Goal: Task Accomplishment & Management: Manage account settings

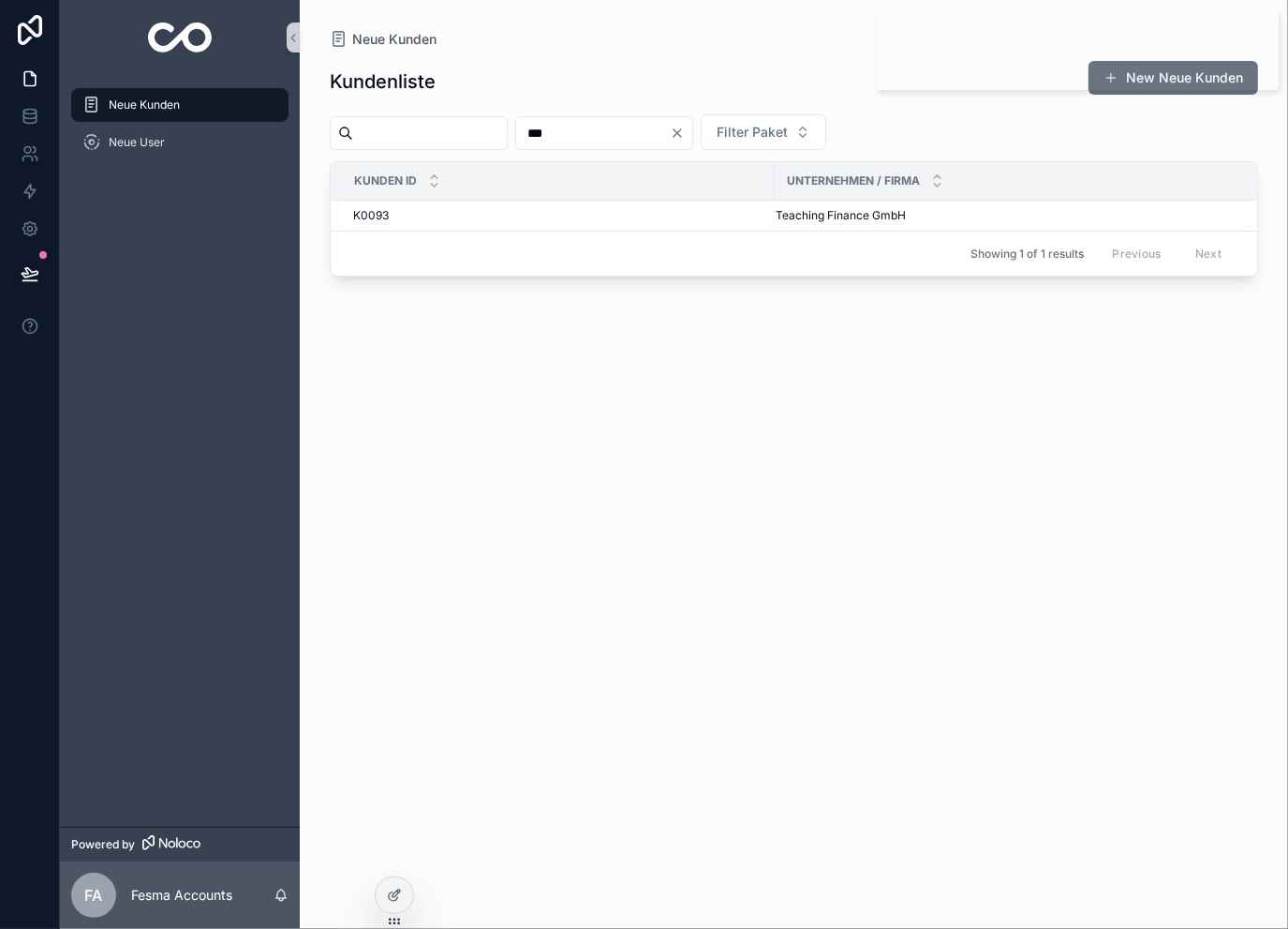
type input "***"
click at [813, 205] on td "[PERSON_NAME] Coaching [PERSON_NAME] Coaching" at bounding box center [1032, 216] width 513 height 31
click at [803, 214] on span "[PERSON_NAME] Coaching" at bounding box center [848, 215] width 145 height 15
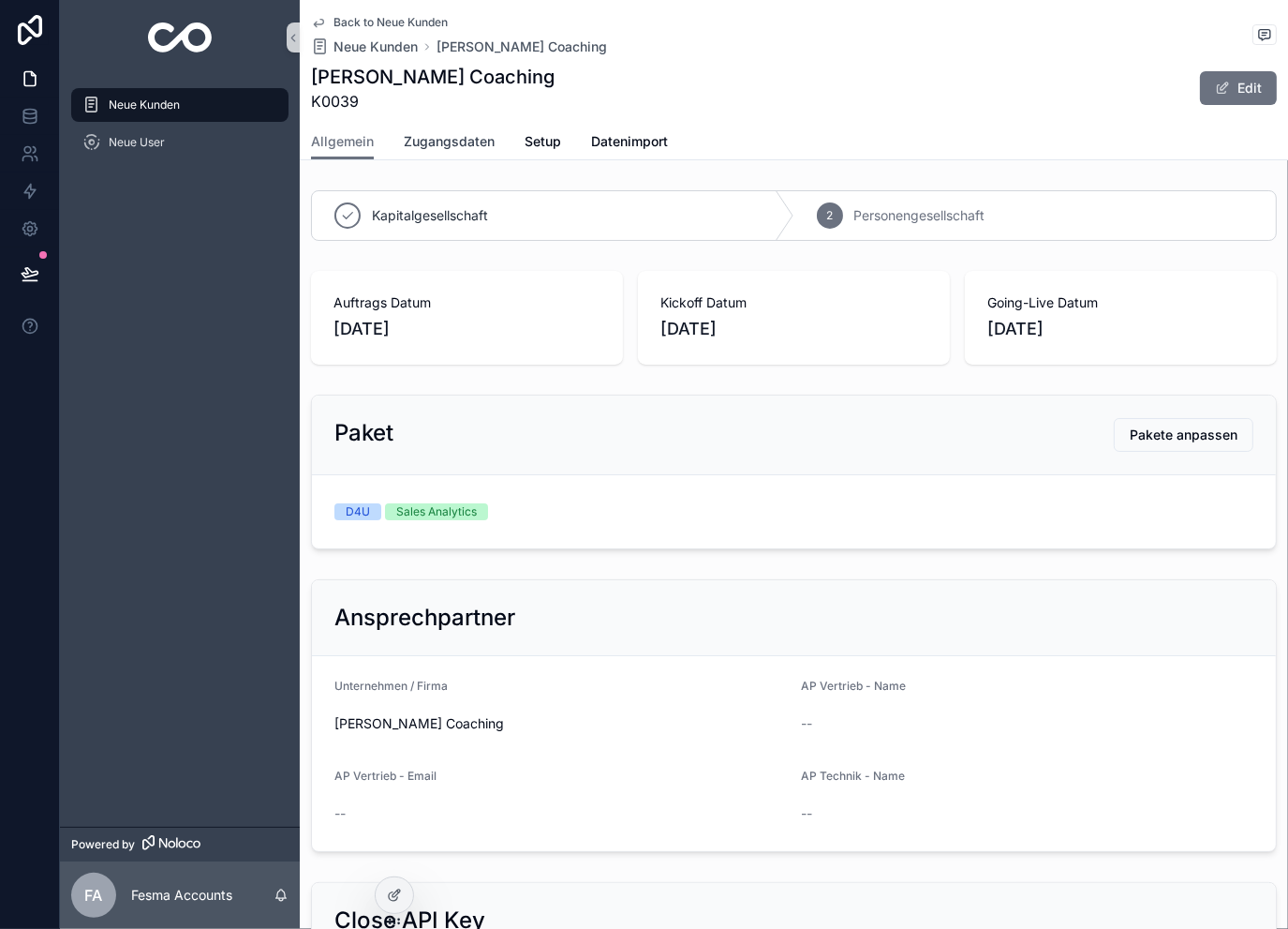
click at [422, 131] on link "Zugangsdaten" at bounding box center [449, 144] width 91 height 38
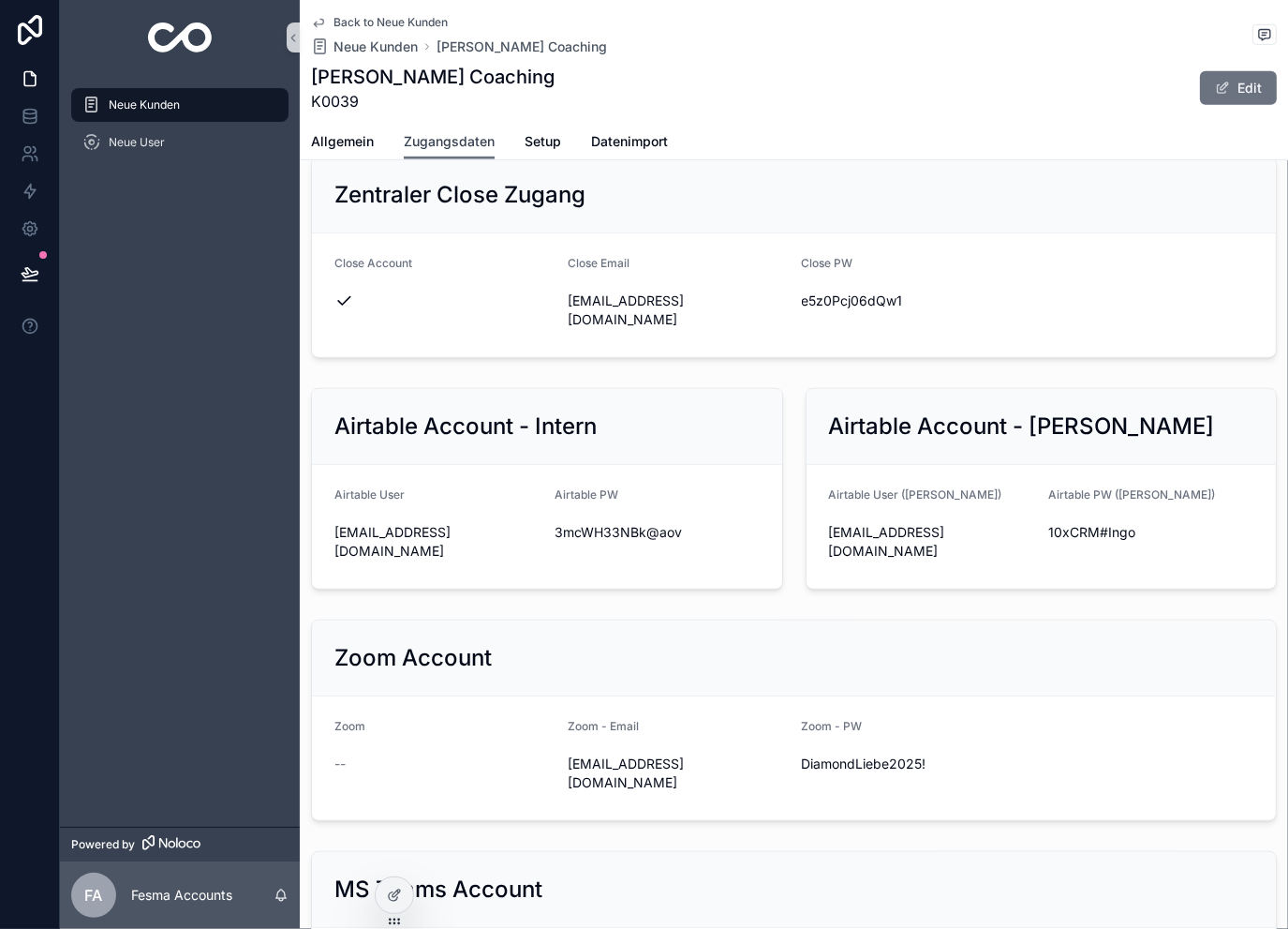
scroll to position [999, 0]
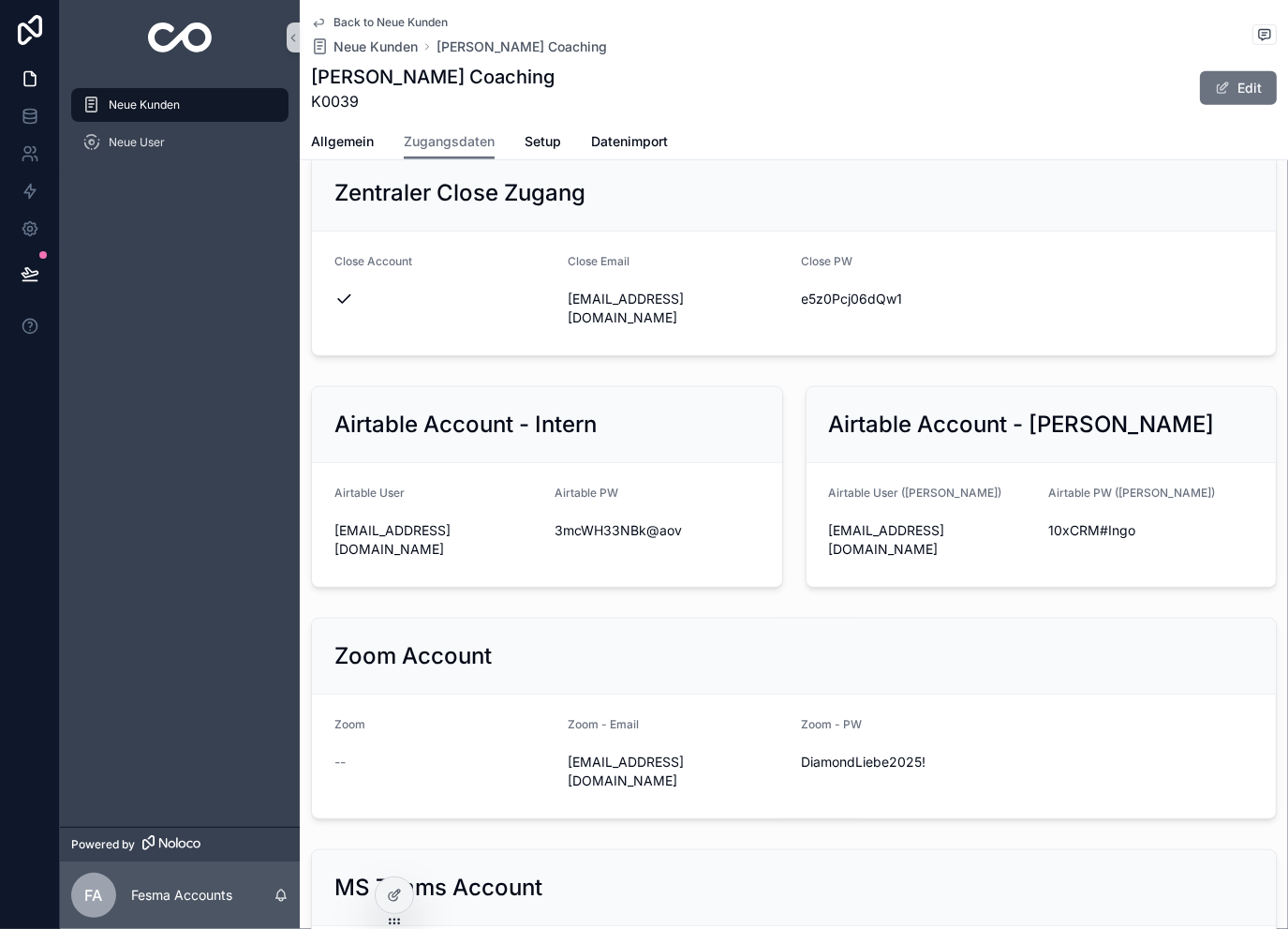
click at [411, 16] on span "Back to Neue Kunden" at bounding box center [390, 22] width 114 height 15
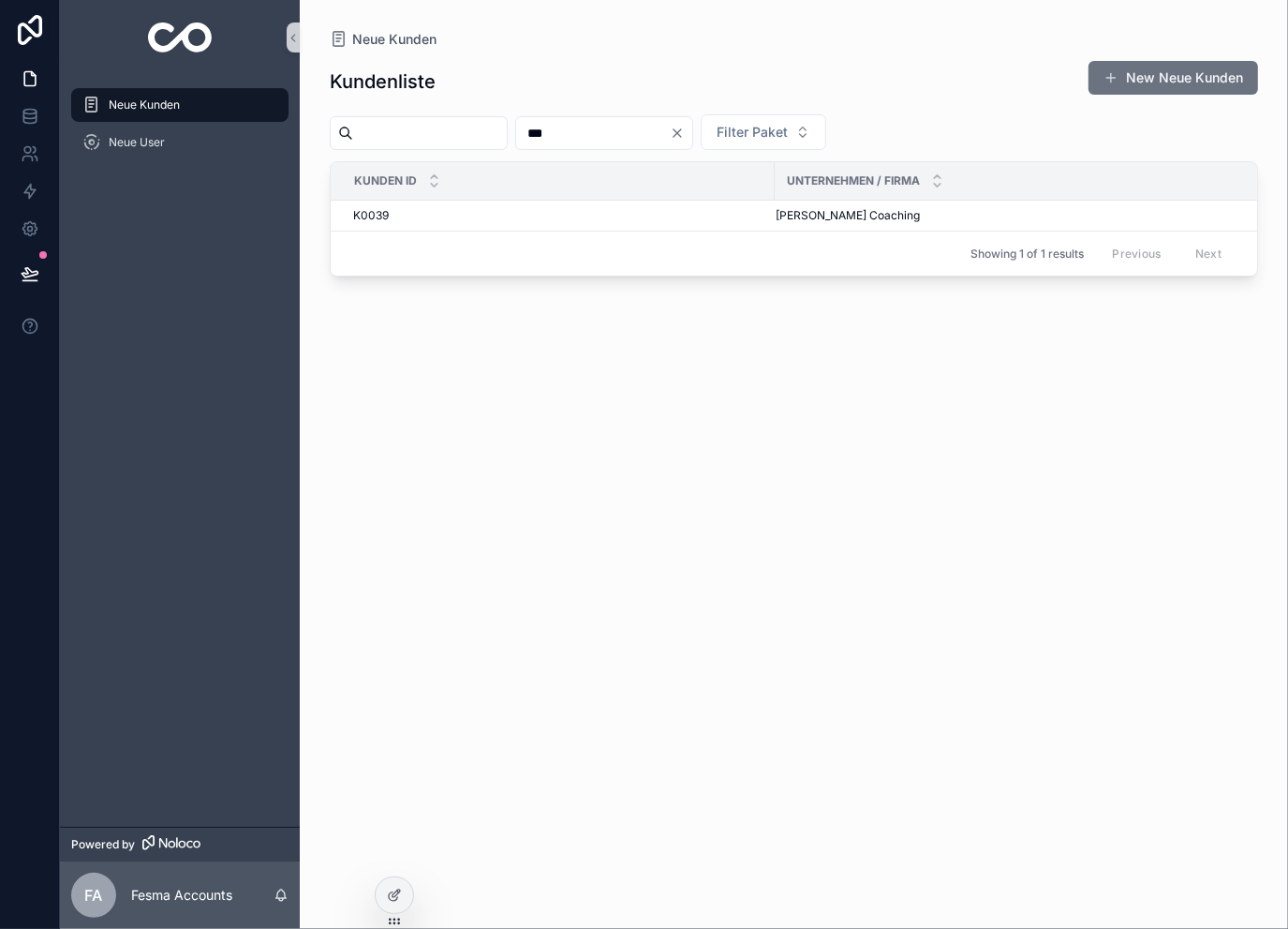
click at [670, 134] on input "***" at bounding box center [592, 133] width 153 height 26
type input "***"
click at [821, 215] on span "Maximilian & Benedikt GmbH" at bounding box center [853, 215] width 154 height 15
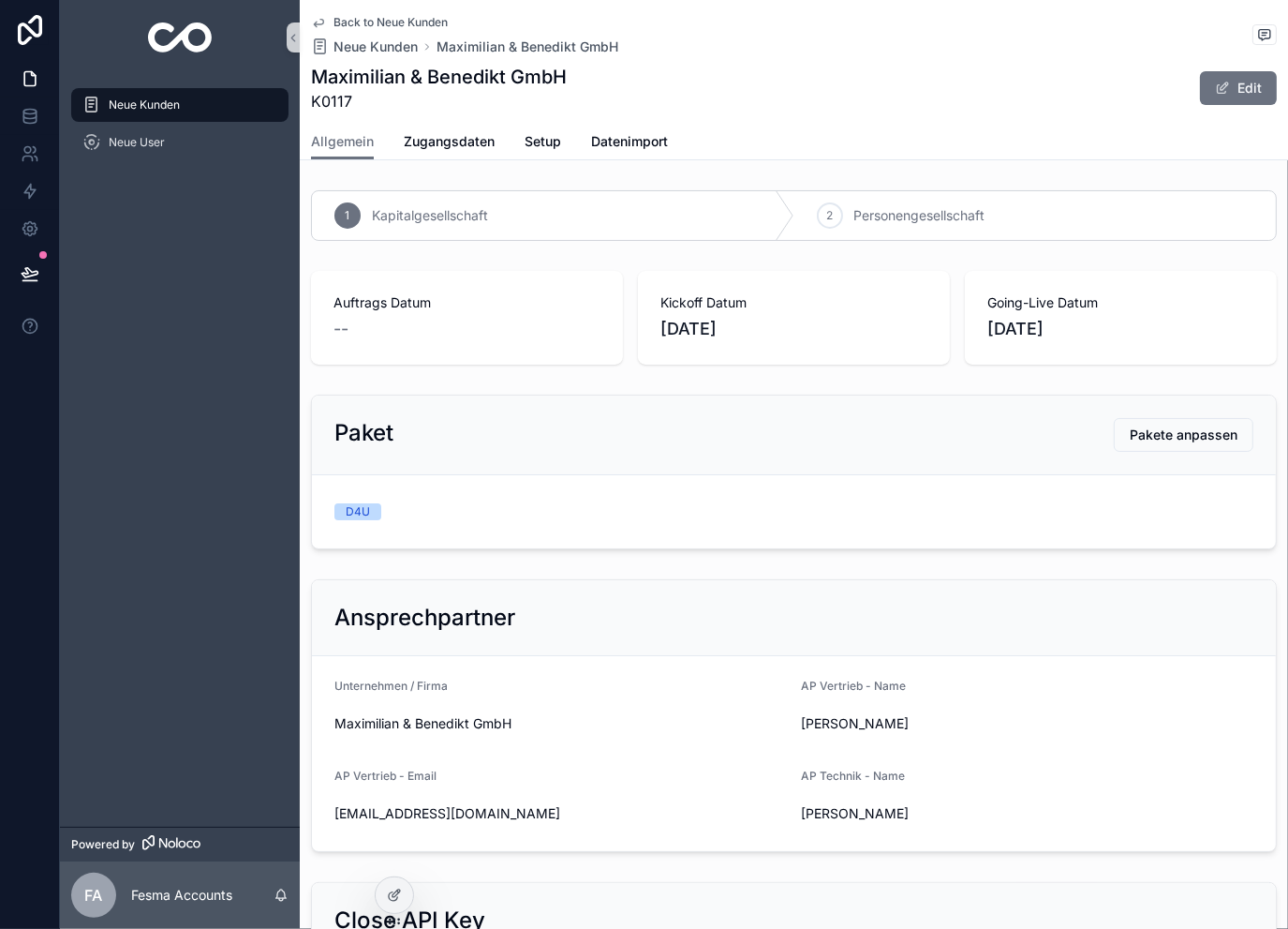
click at [416, 28] on span "Back to Neue Kunden" at bounding box center [390, 22] width 114 height 15
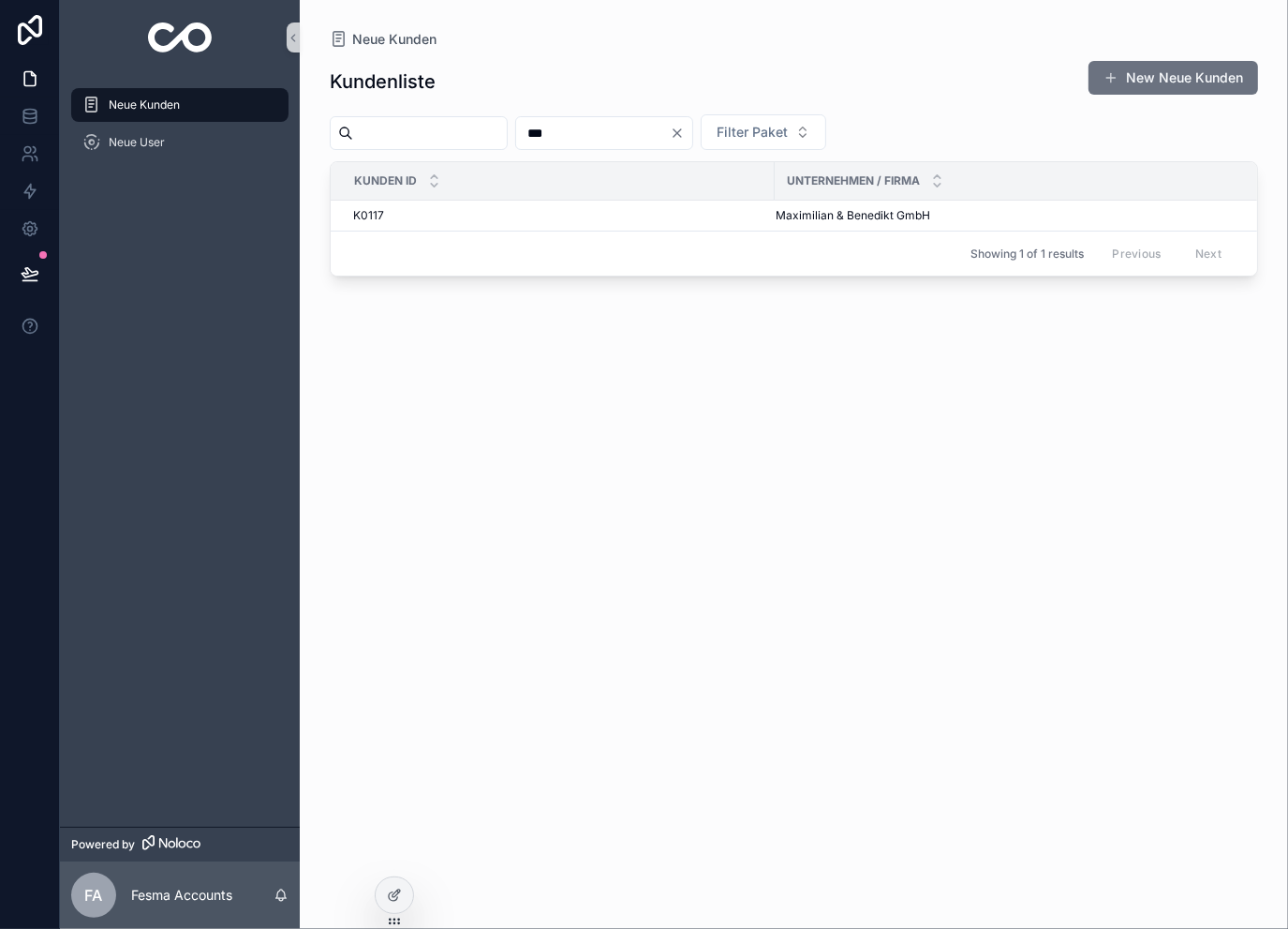
click at [611, 132] on input "***" at bounding box center [592, 133] width 153 height 26
type input "***"
click at [770, 211] on td "K0039 K0039" at bounding box center [552, 216] width 445 height 31
click at [850, 217] on span "[PERSON_NAME] Coaching" at bounding box center [848, 215] width 145 height 15
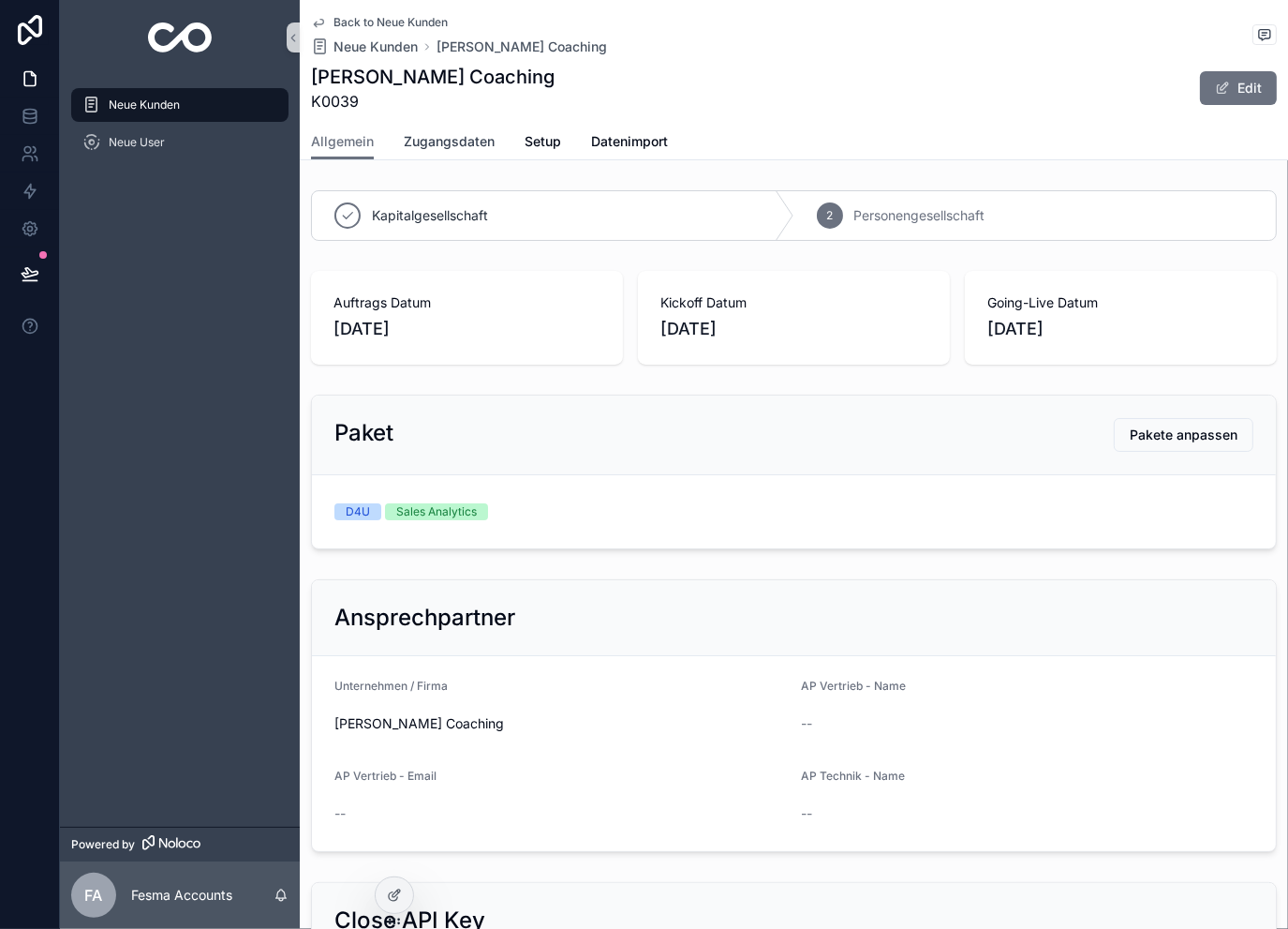
click at [440, 136] on span "Zugangsdaten" at bounding box center [449, 141] width 91 height 19
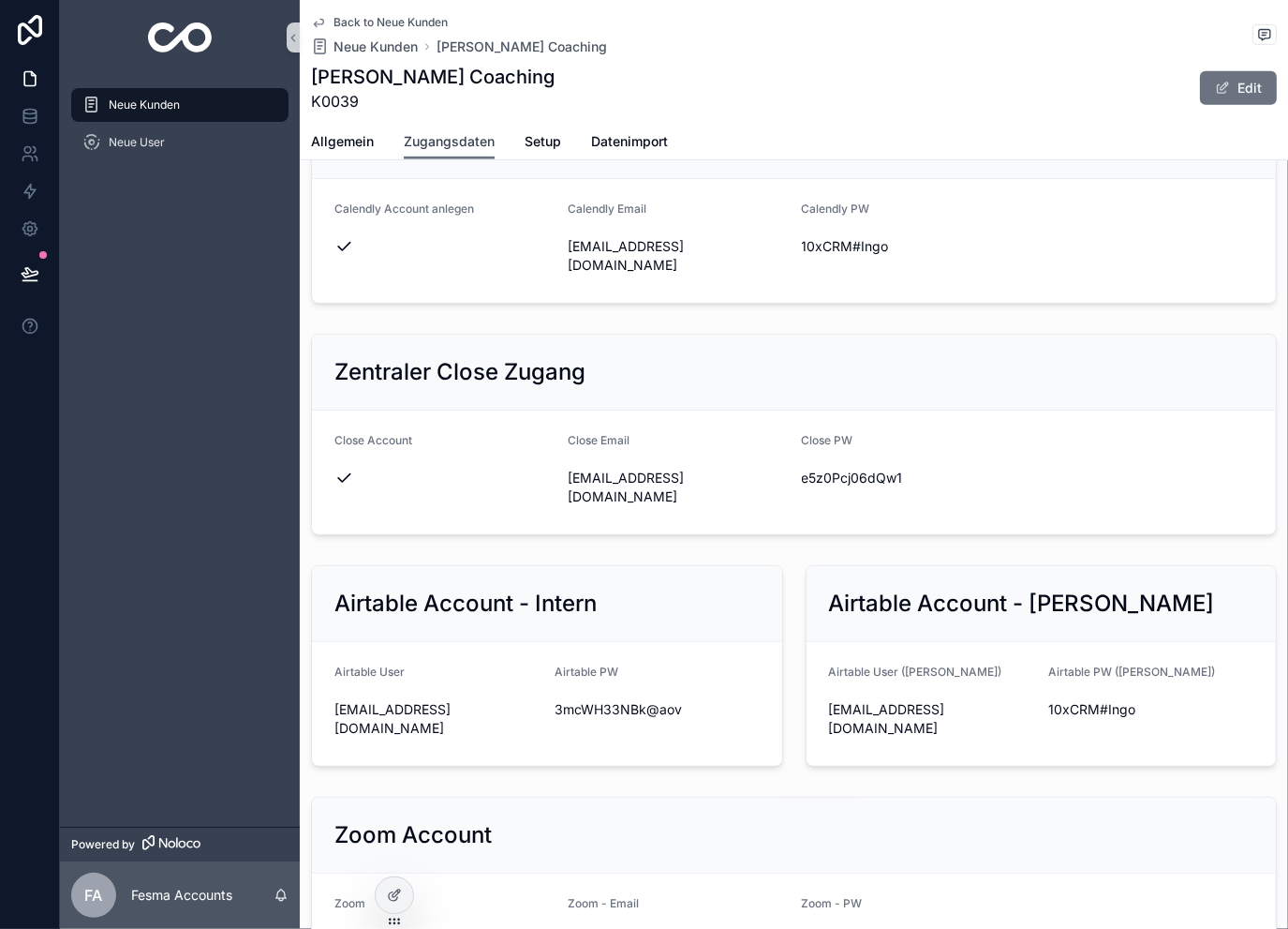
scroll to position [875, 0]
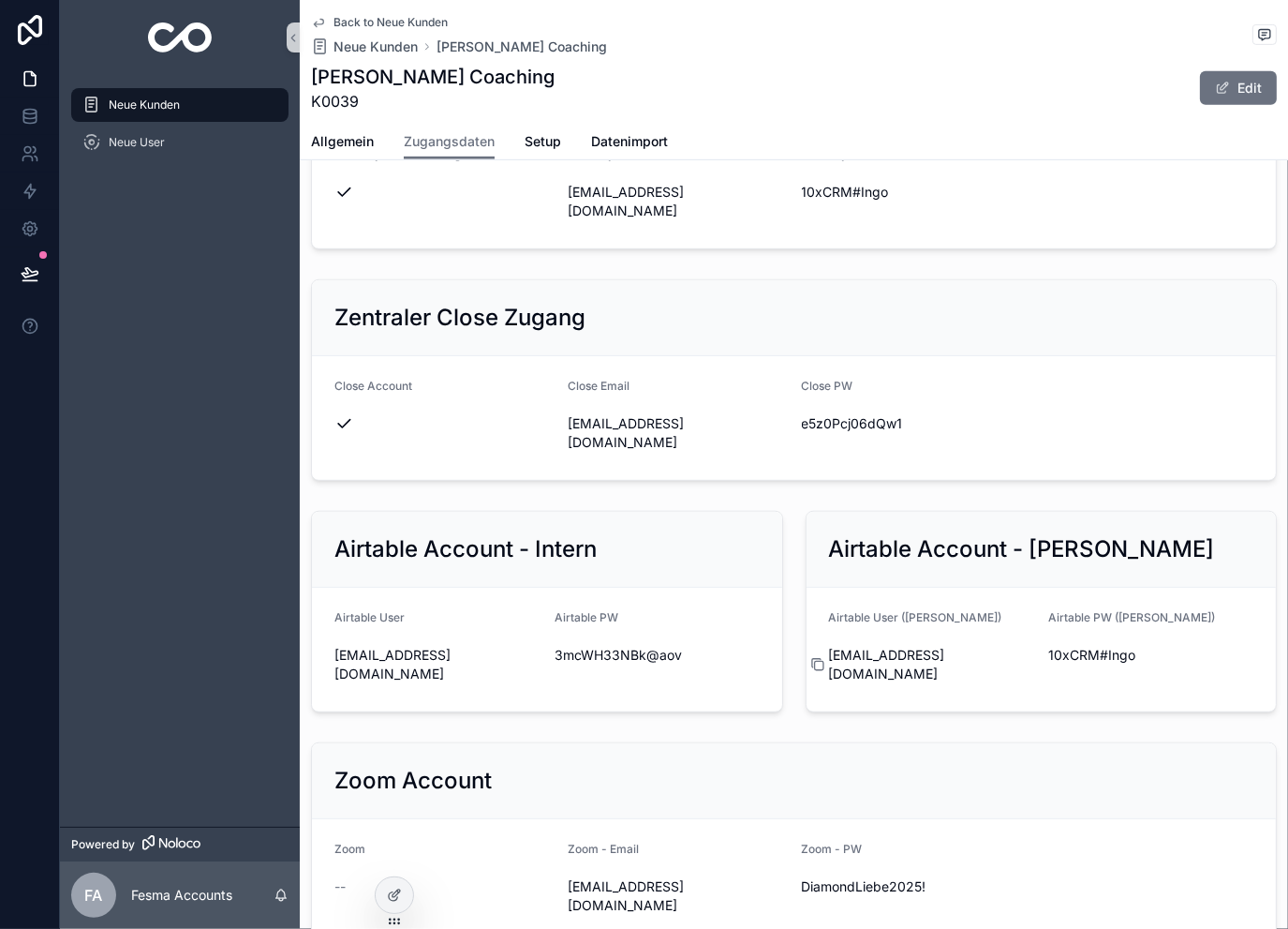
click at [811, 657] on icon "scrollable content" at bounding box center [818, 664] width 15 height 15
click at [1030, 648] on icon "scrollable content" at bounding box center [1037, 655] width 15 height 15
drag, startPoint x: 807, startPoint y: 645, endPoint x: 818, endPoint y: 646, distance: 11.0
click at [811, 657] on icon "scrollable content" at bounding box center [818, 664] width 15 height 15
click at [1030, 648] on icon "scrollable content" at bounding box center [1037, 655] width 15 height 15
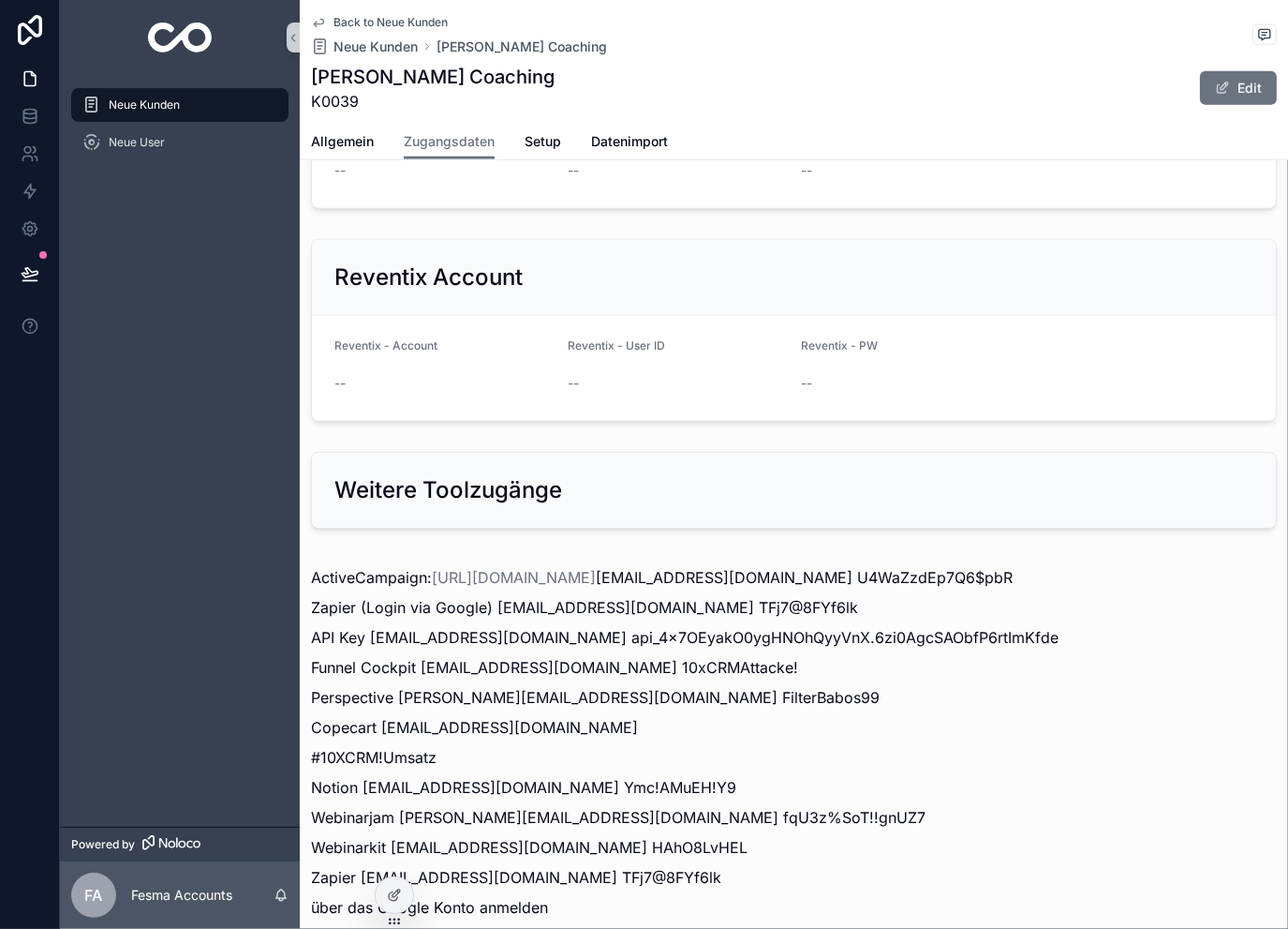
scroll to position [2187, 0]
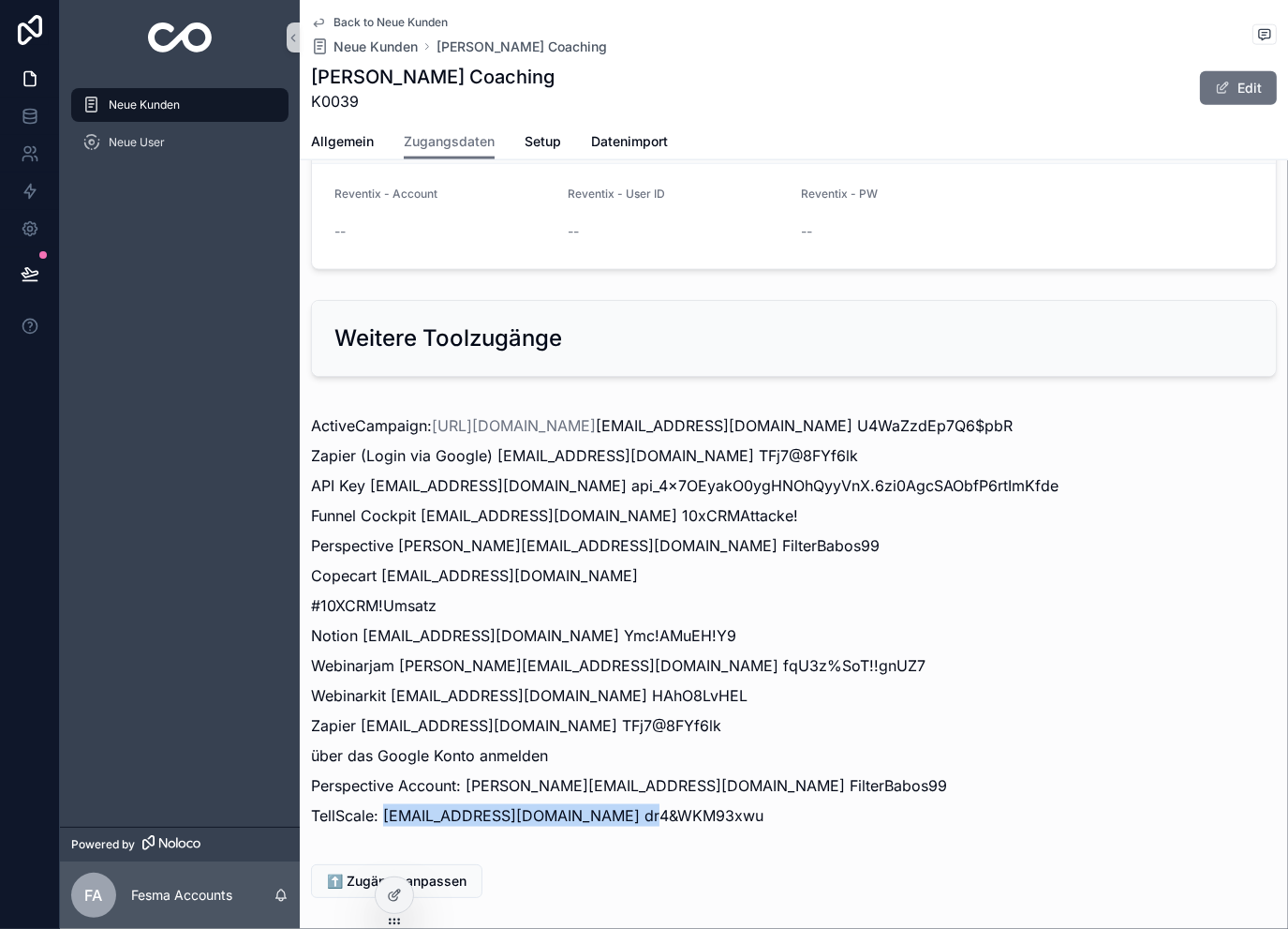
drag, startPoint x: 381, startPoint y: 791, endPoint x: 633, endPoint y: 793, distance: 252.0
click at [633, 804] on p "TellScale: ingo@alexandraweber-coaching.de dr4&WKM93xwu" at bounding box center [794, 815] width 966 height 23
copy p "ingo@alexandraweber-coaching.de"
drag, startPoint x: 788, startPoint y: 798, endPoint x: 641, endPoint y: 810, distance: 147.5
click at [641, 810] on div "ActiveCampaign: https://aw-lifecoach.activehosted.com buchhaltung@alexandrawebe…" at bounding box center [794, 620] width 988 height 443
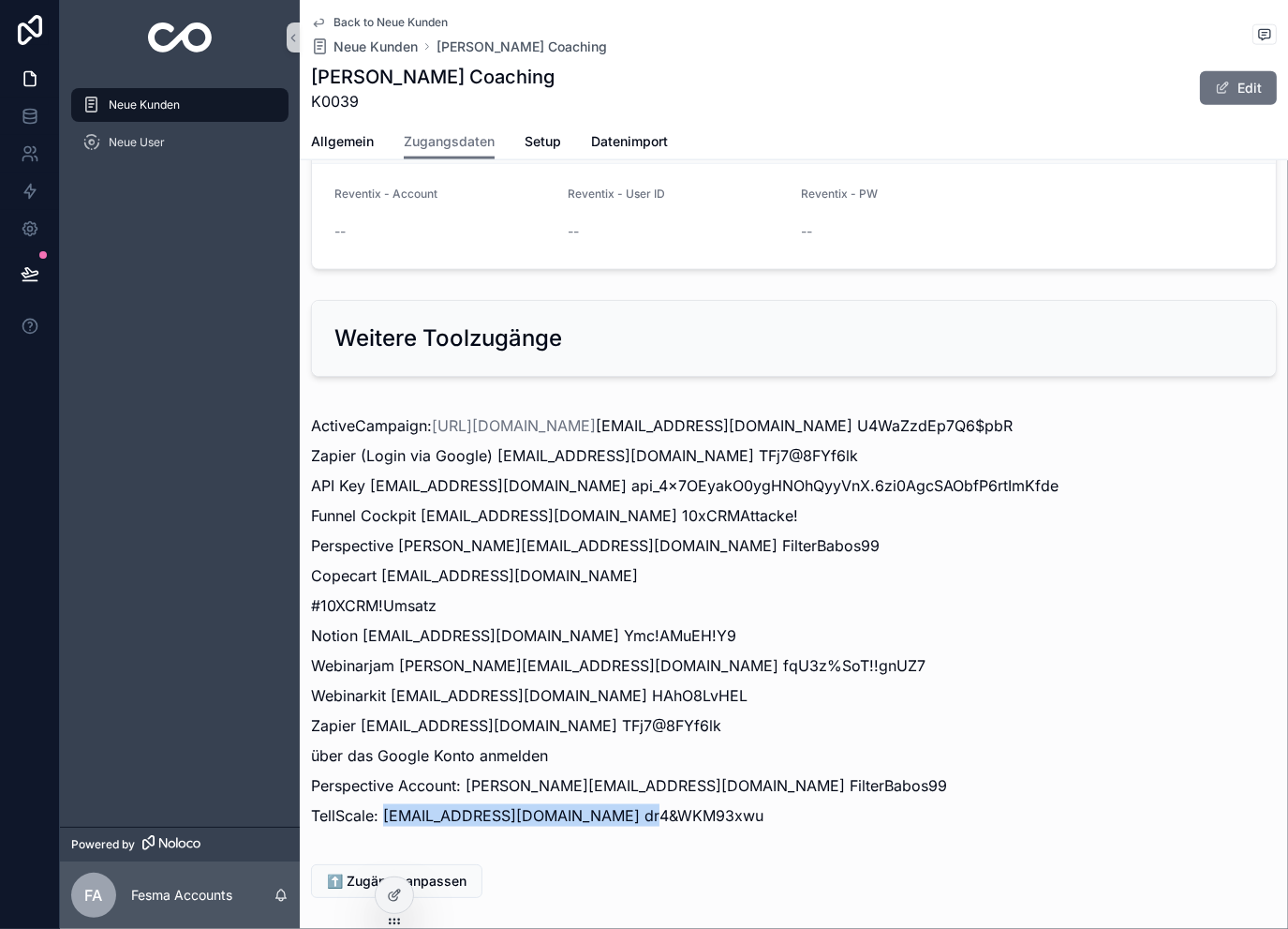
copy p "dr4&WKM93xwu"
drag, startPoint x: 380, startPoint y: 785, endPoint x: 416, endPoint y: 797, distance: 37.9
click at [410, 804] on p "TellScale: ingo@alexandraweber-coaching.de dr4&WKM93xwu" at bounding box center [794, 815] width 966 height 23
drag, startPoint x: 449, startPoint y: 791, endPoint x: 457, endPoint y: 797, distance: 10.0
click at [449, 804] on p "TellScale: ingo@alexandraweber-coaching.de dr4&WKM93xwu" at bounding box center [794, 815] width 966 height 23
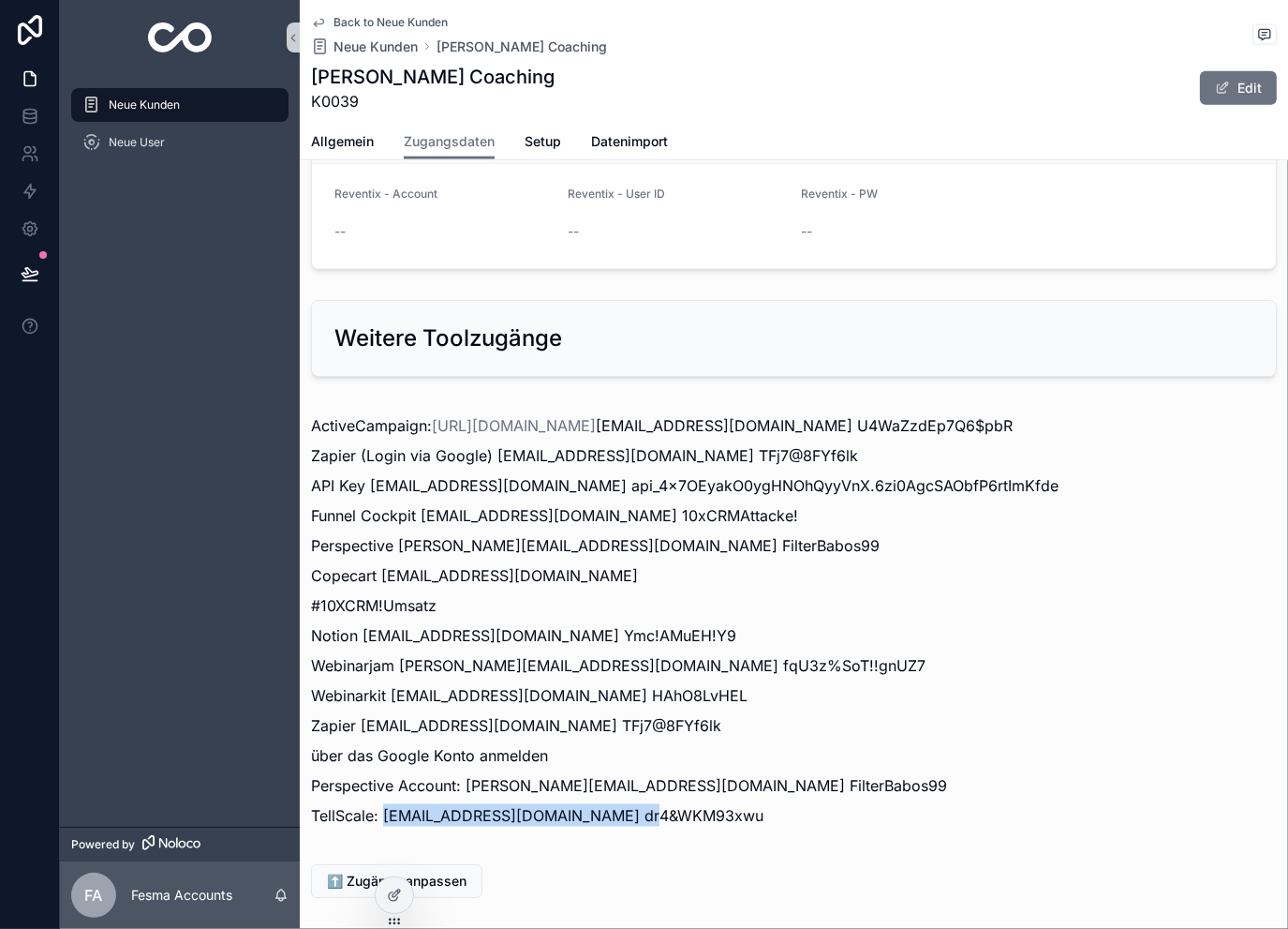
drag, startPoint x: 384, startPoint y: 790, endPoint x: 634, endPoint y: 794, distance: 250.0
click at [634, 804] on p "TellScale: ingo@alexandraweber-coaching.de dr4&WKM93xwu" at bounding box center [794, 815] width 966 height 23
copy p "ingo@alexandraweber-coaching.de"
drag, startPoint x: 779, startPoint y: 790, endPoint x: 639, endPoint y: 817, distance: 142.6
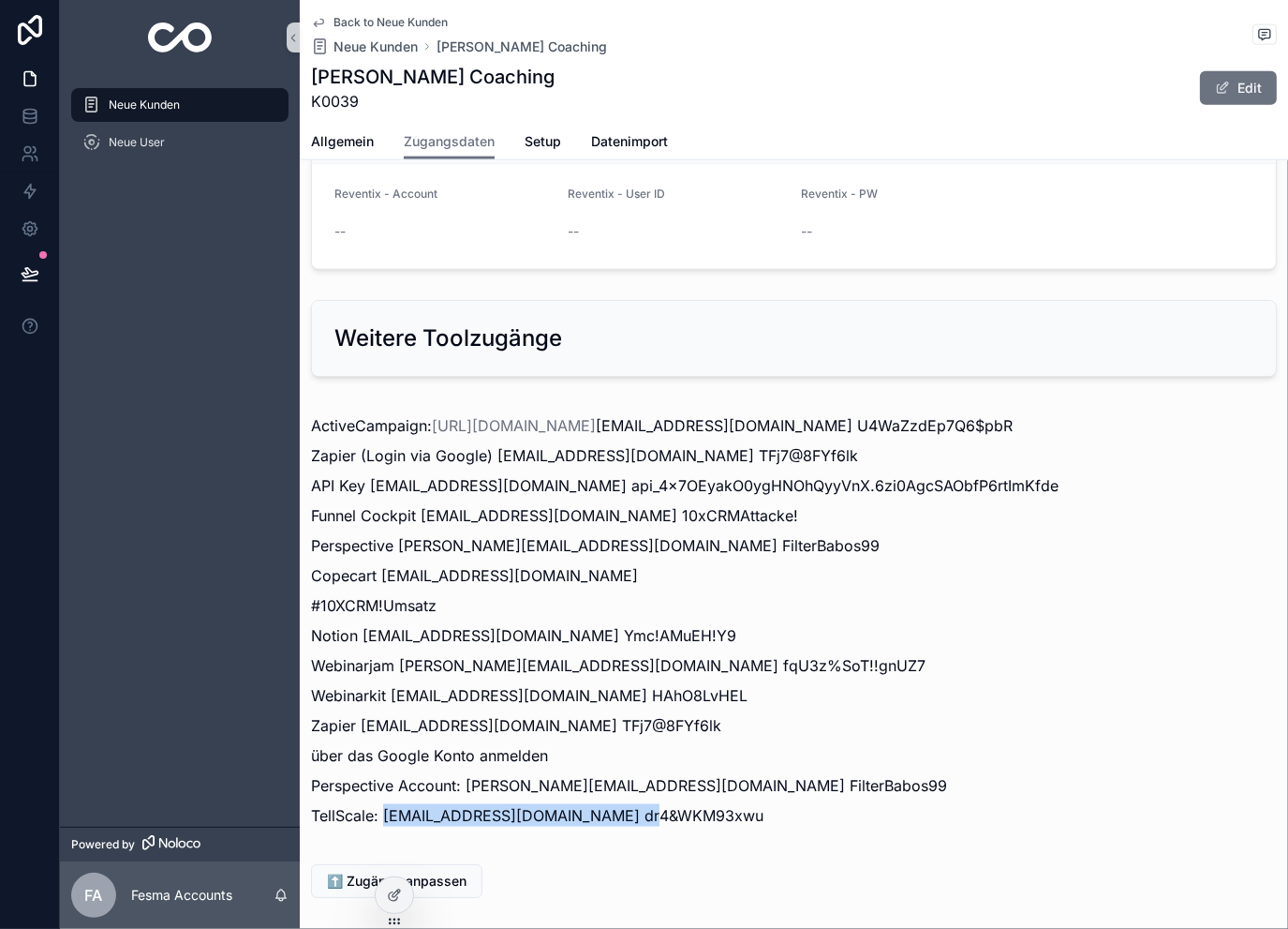
copy p "dr4&WKM93xwu"
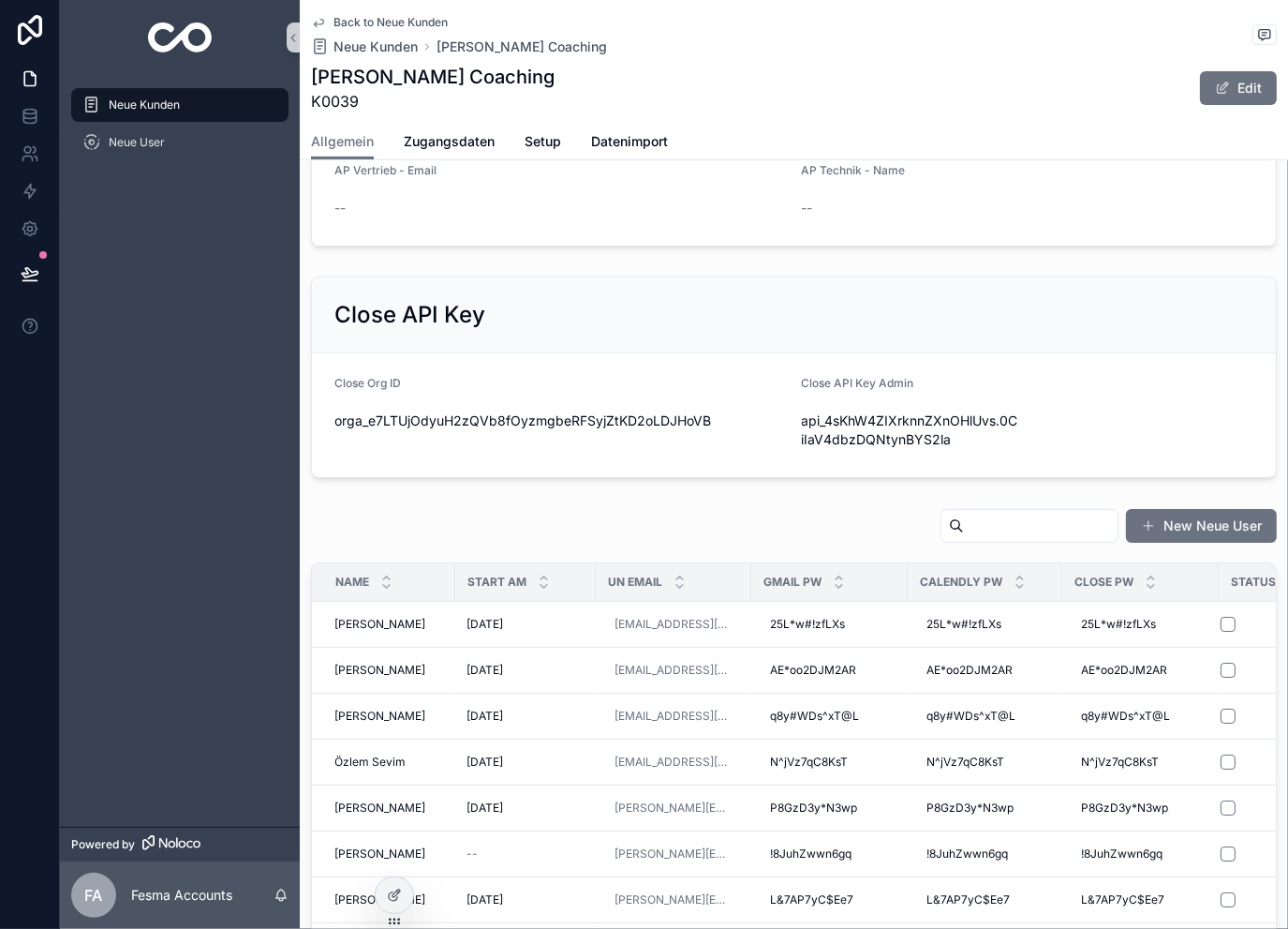
scroll to position [624, 0]
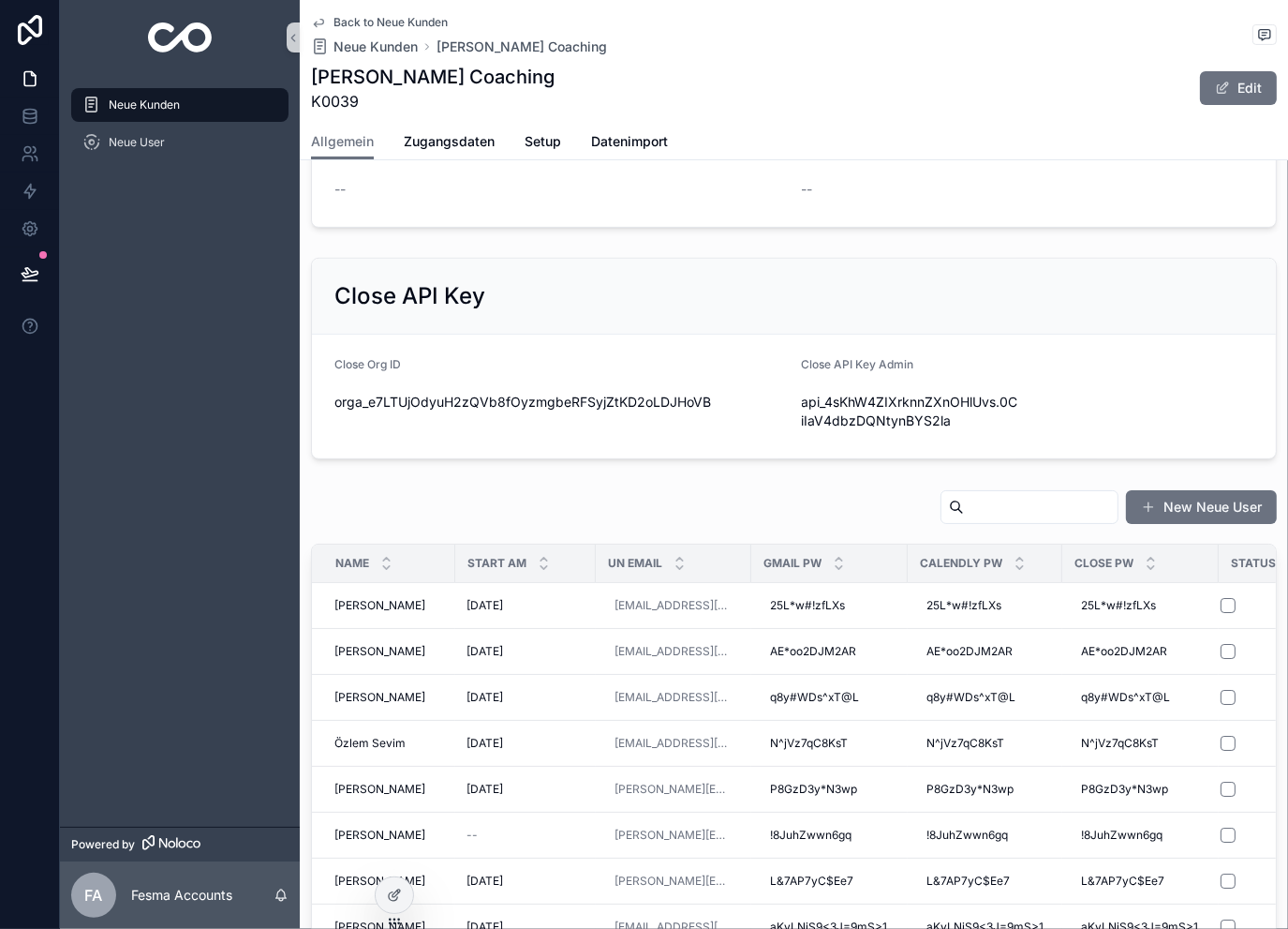
click at [964, 501] on input "scrollable content" at bounding box center [1040, 507] width 153 height 26
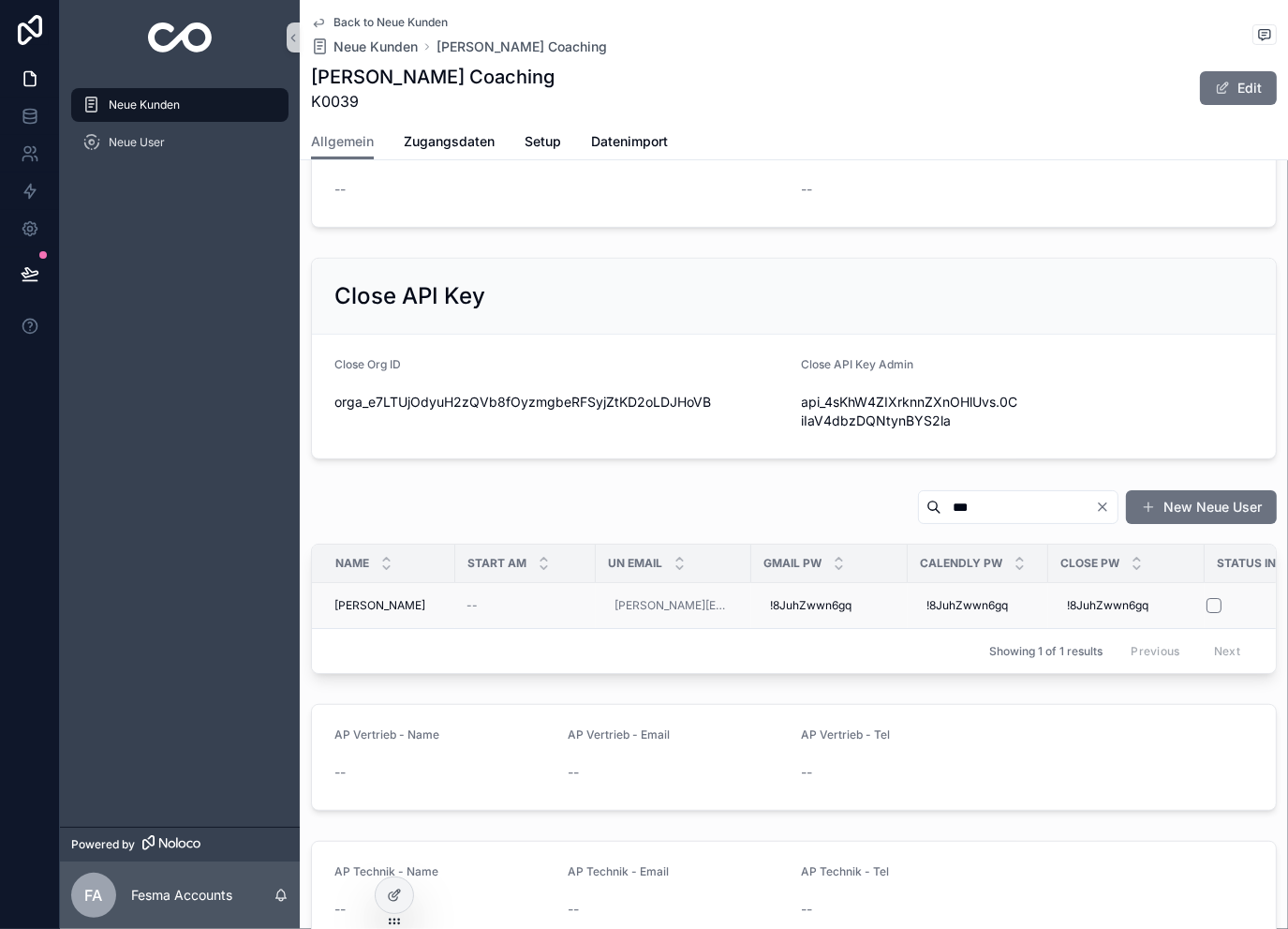
type input "***"
click at [586, 607] on td "--" at bounding box center [526, 606] width 141 height 46
click at [598, 603] on td "[PERSON_NAME][EMAIL_ADDRESS][DOMAIN_NAME]" at bounding box center [673, 606] width 155 height 46
click at [423, 604] on div "[PERSON_NAME] [PERSON_NAME]" at bounding box center [389, 605] width 110 height 15
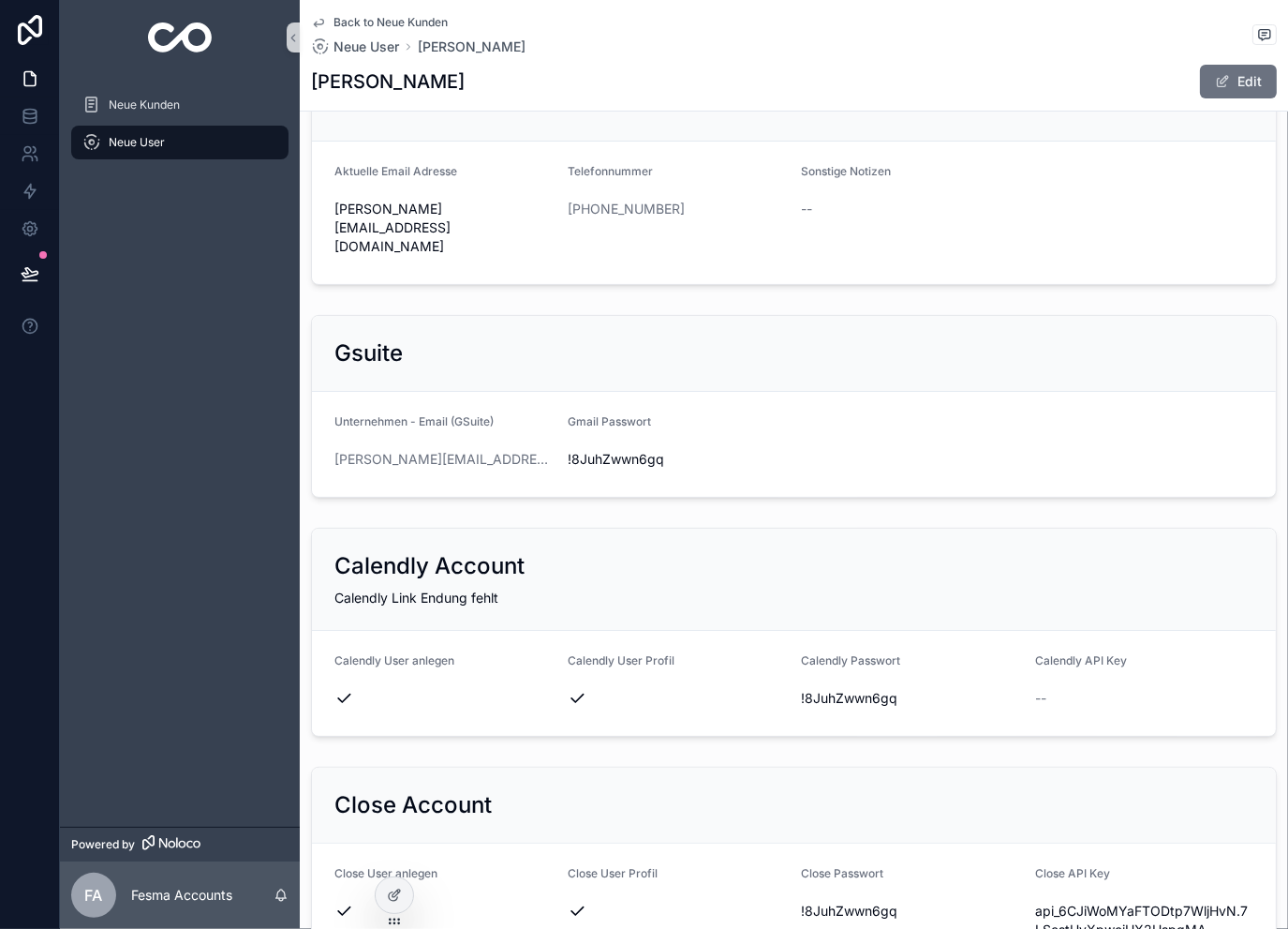
scroll to position [125, 0]
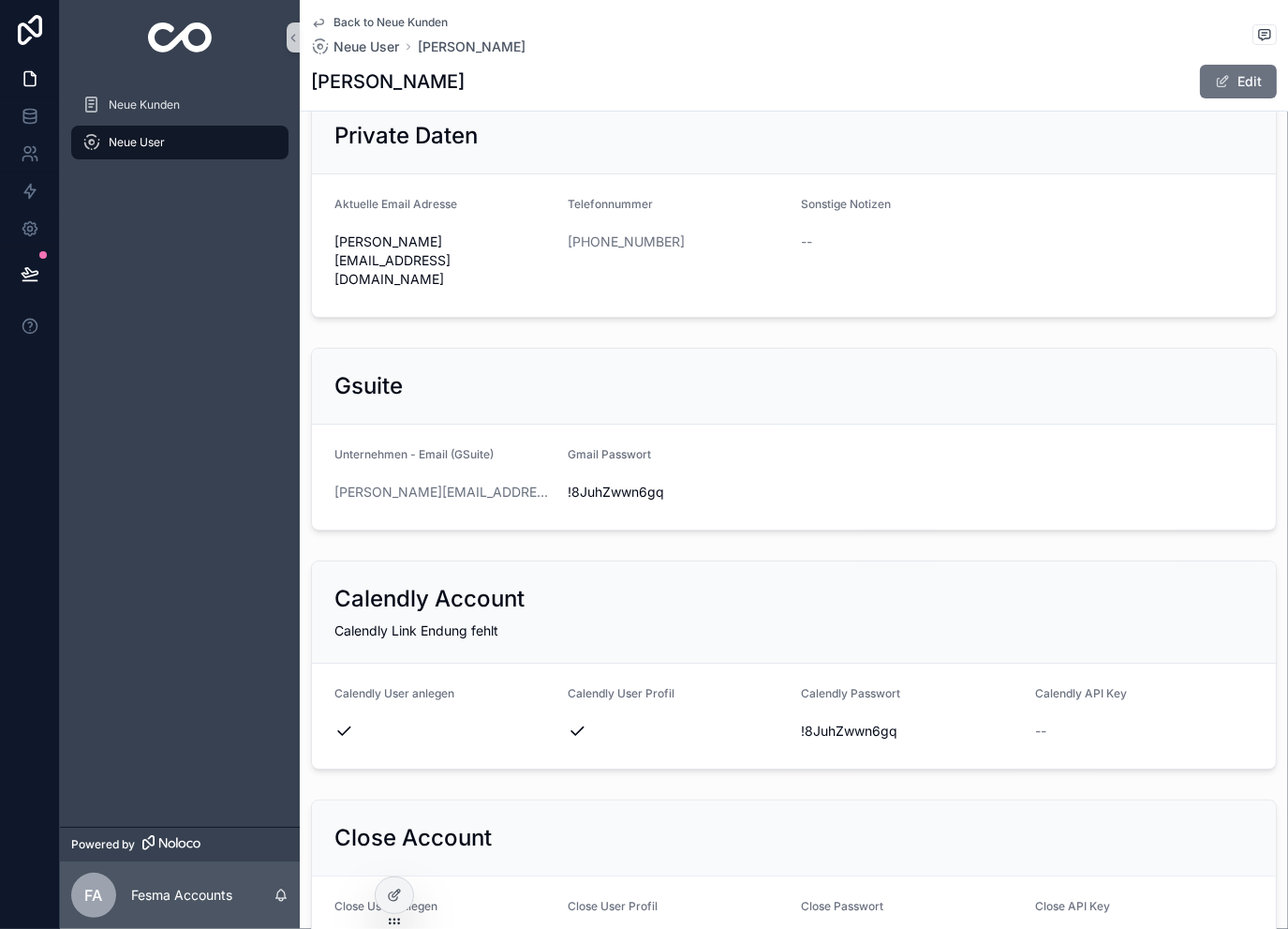
click at [622, 482] on span "!8JuhZwwn6gq" at bounding box center [676, 491] width 218 height 19
copy span "!8JuhZwwn6gq"
click at [401, 15] on span "Back to Neue Kunden" at bounding box center [390, 22] width 114 height 15
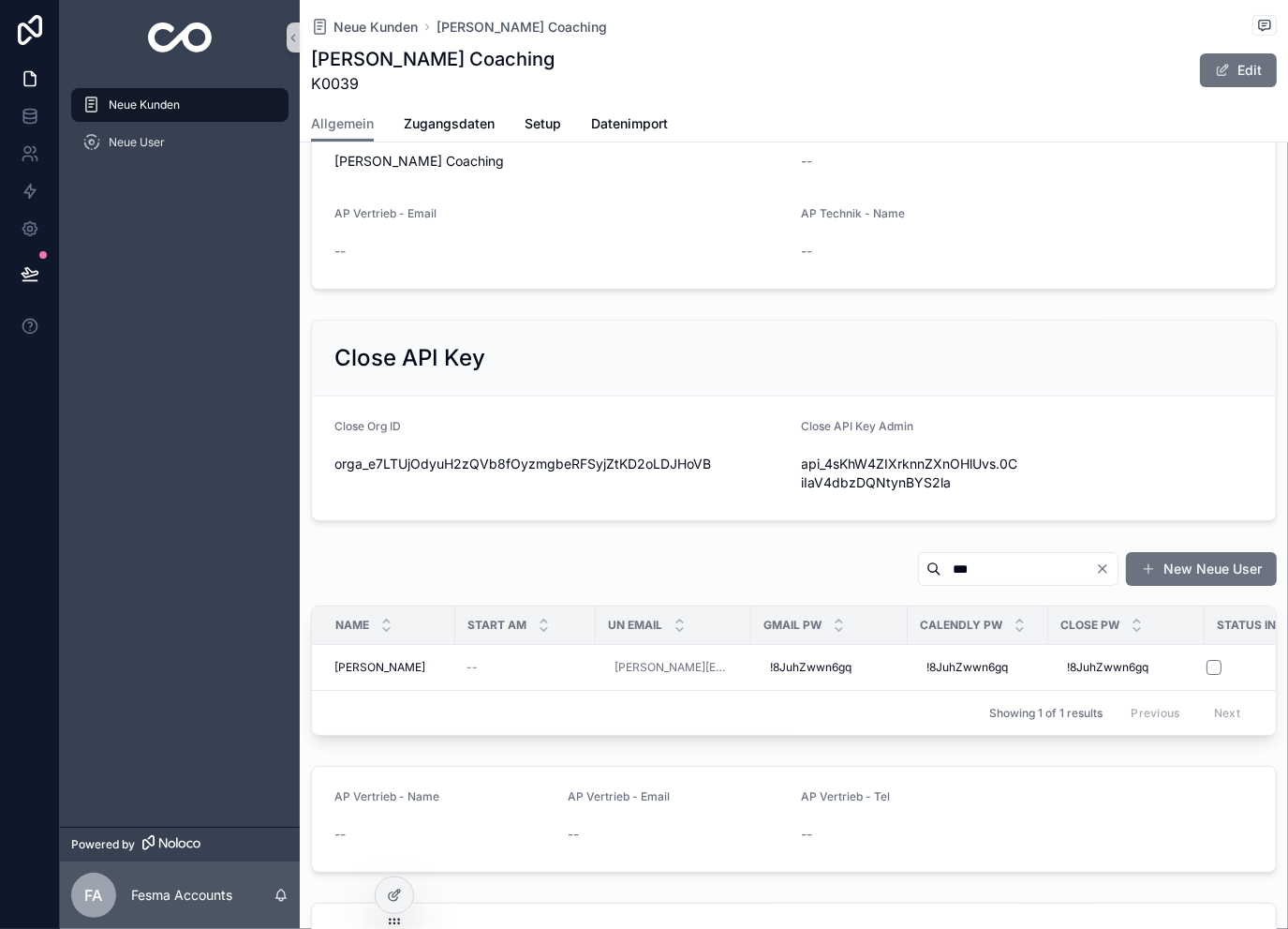
scroll to position [750, 0]
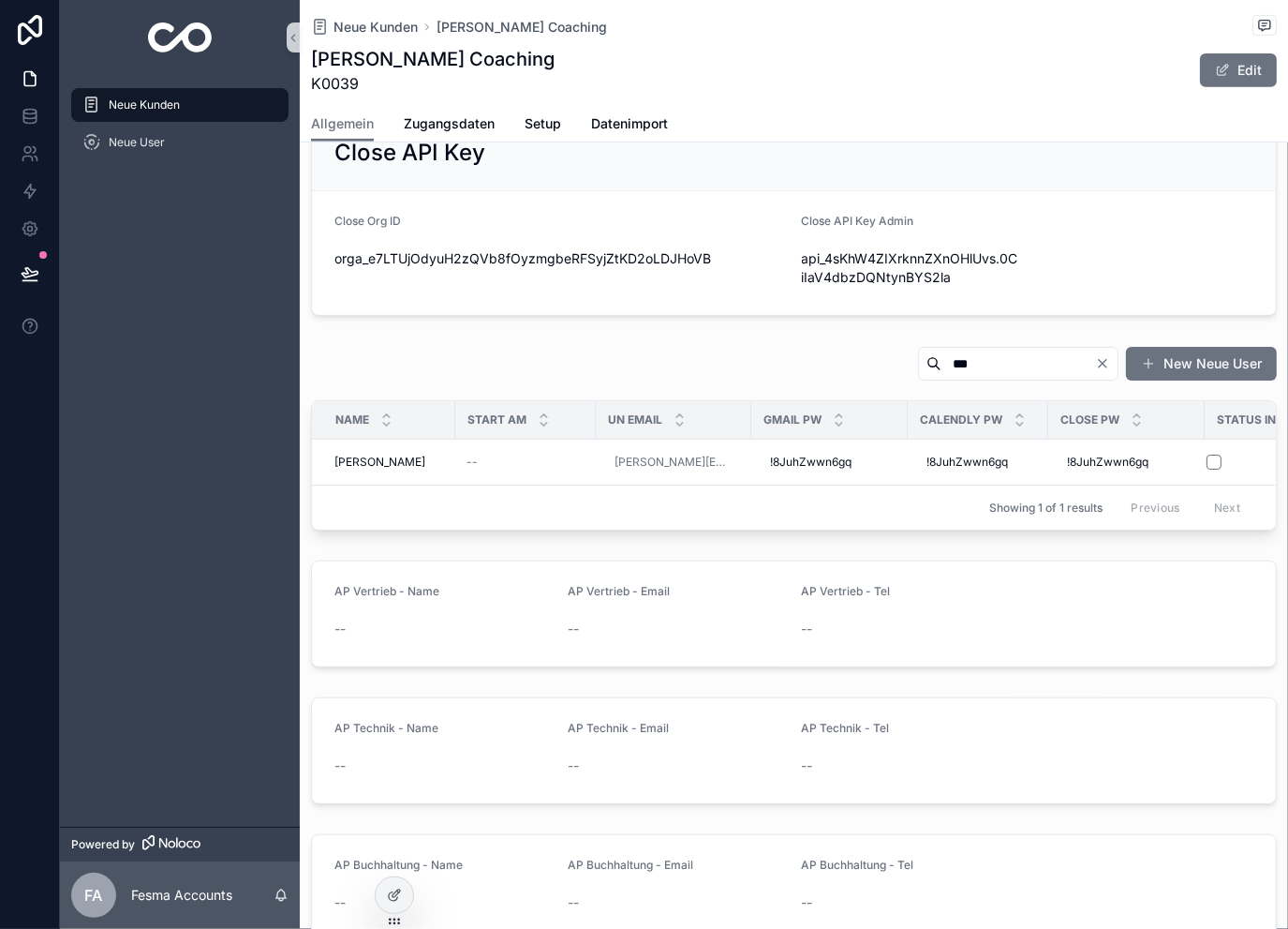
click at [967, 351] on input "***" at bounding box center [1018, 363] width 153 height 26
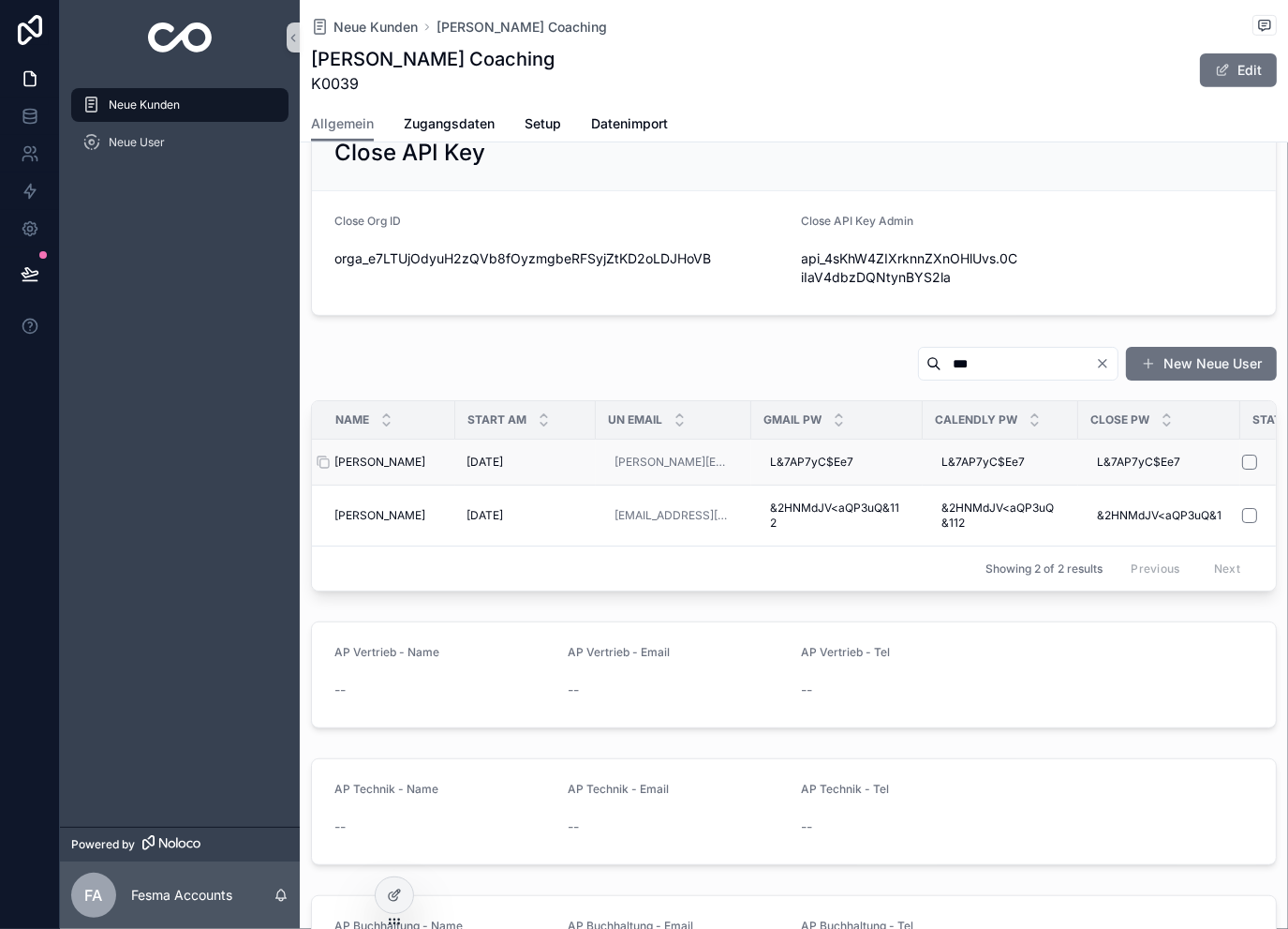
type input "***"
click at [435, 465] on div "[PERSON_NAME] [PERSON_NAME]" at bounding box center [389, 462] width 110 height 15
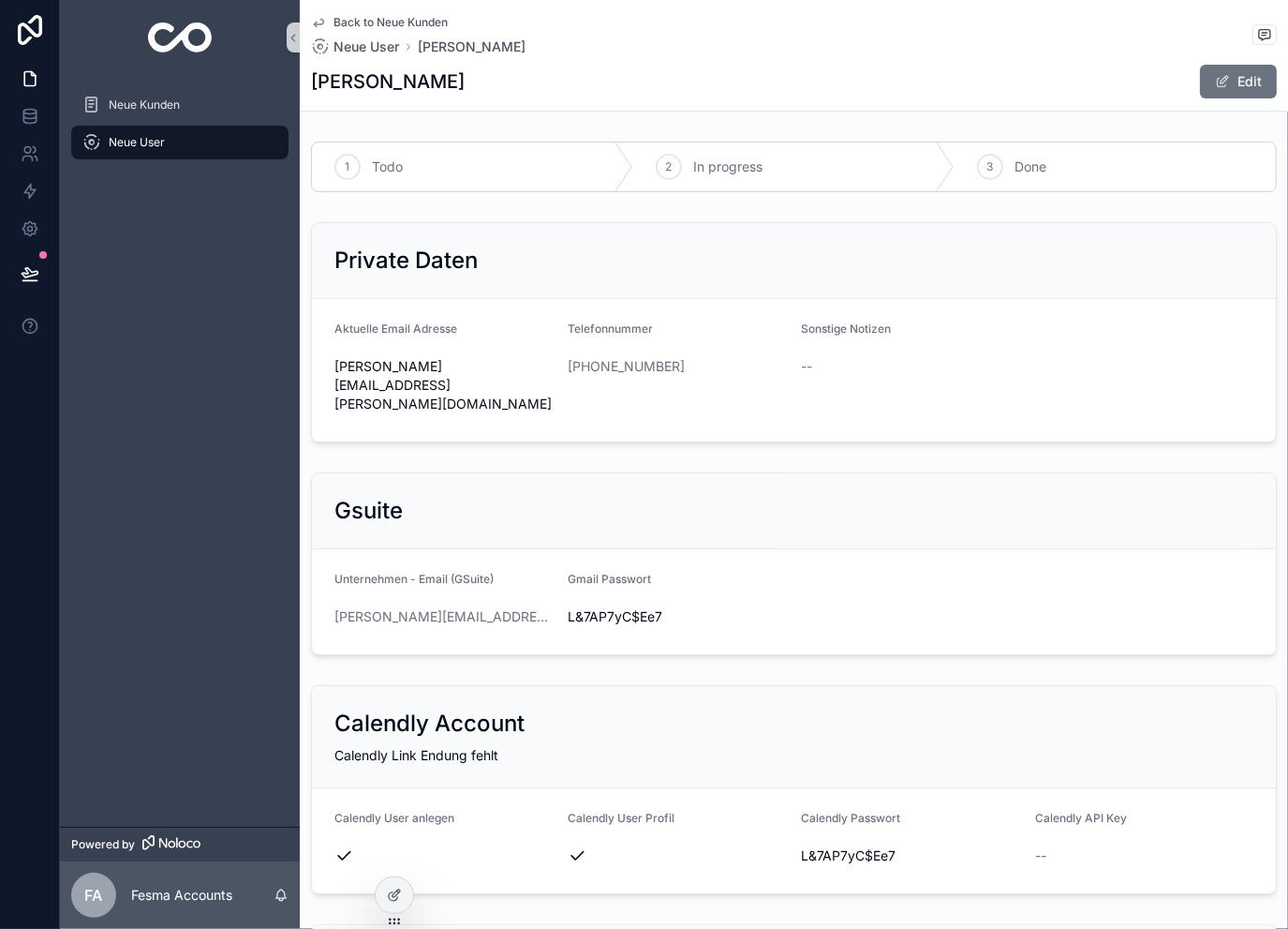
click at [634, 607] on span "L&7AP7yC$Ee7" at bounding box center [676, 616] width 218 height 19
copy span "L&7AP7yC$Ee7"
